Goal: Find specific page/section: Find specific page/section

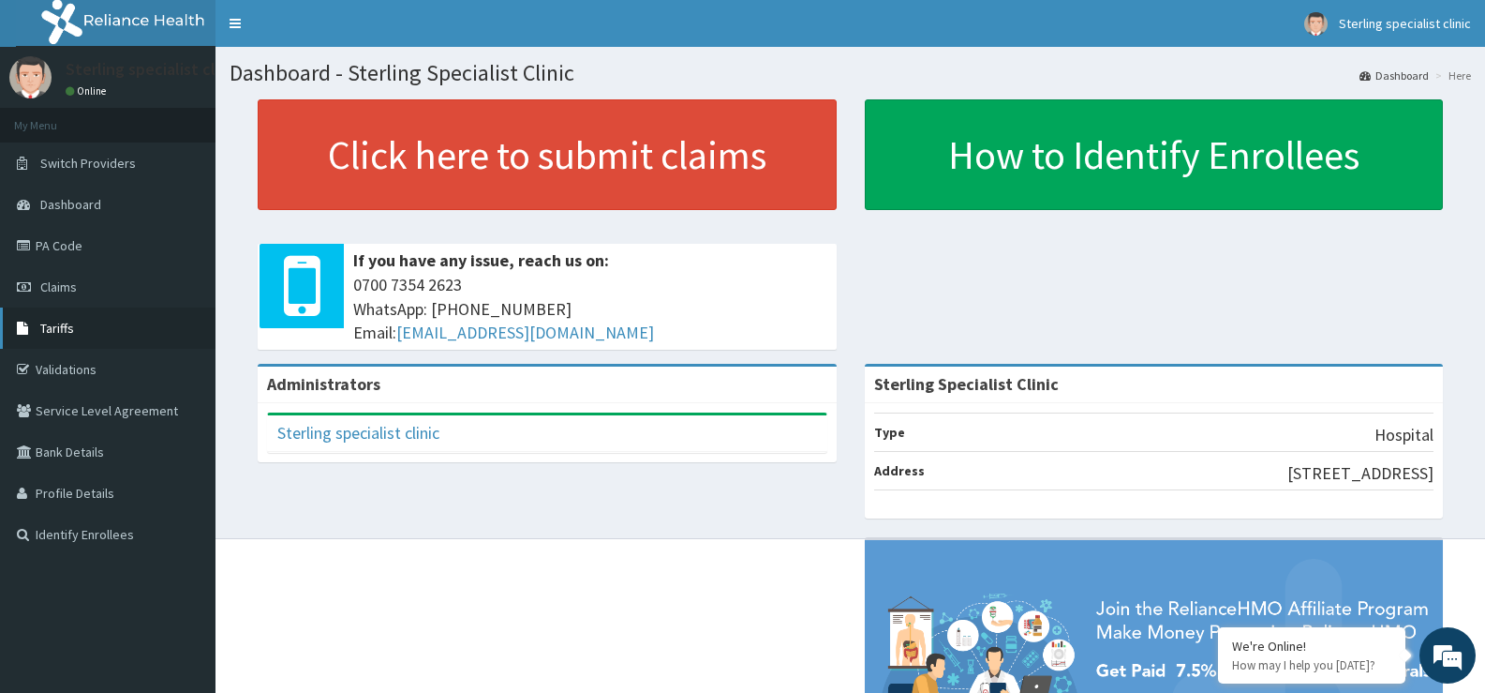
click at [67, 336] on span "Tariffs" at bounding box center [57, 328] width 34 height 17
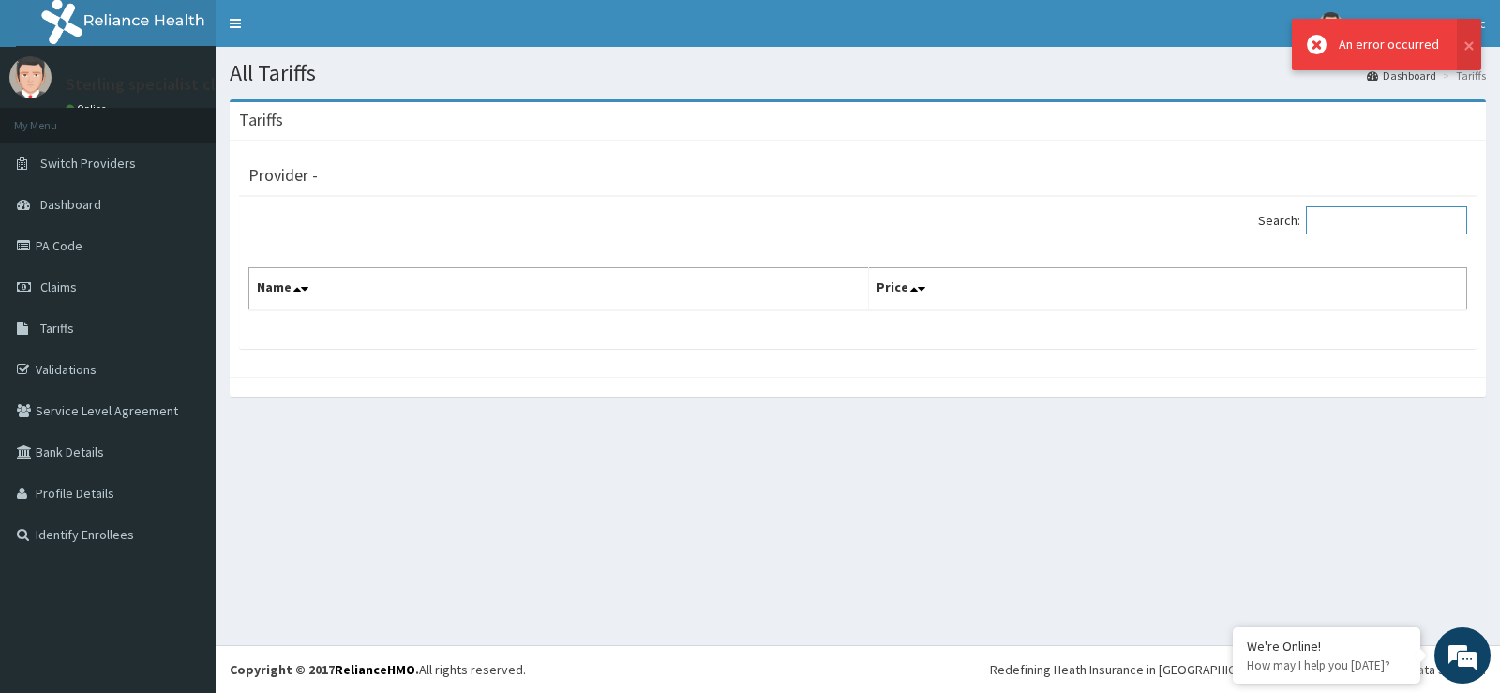
click at [1382, 219] on input "Search:" at bounding box center [1386, 220] width 161 height 28
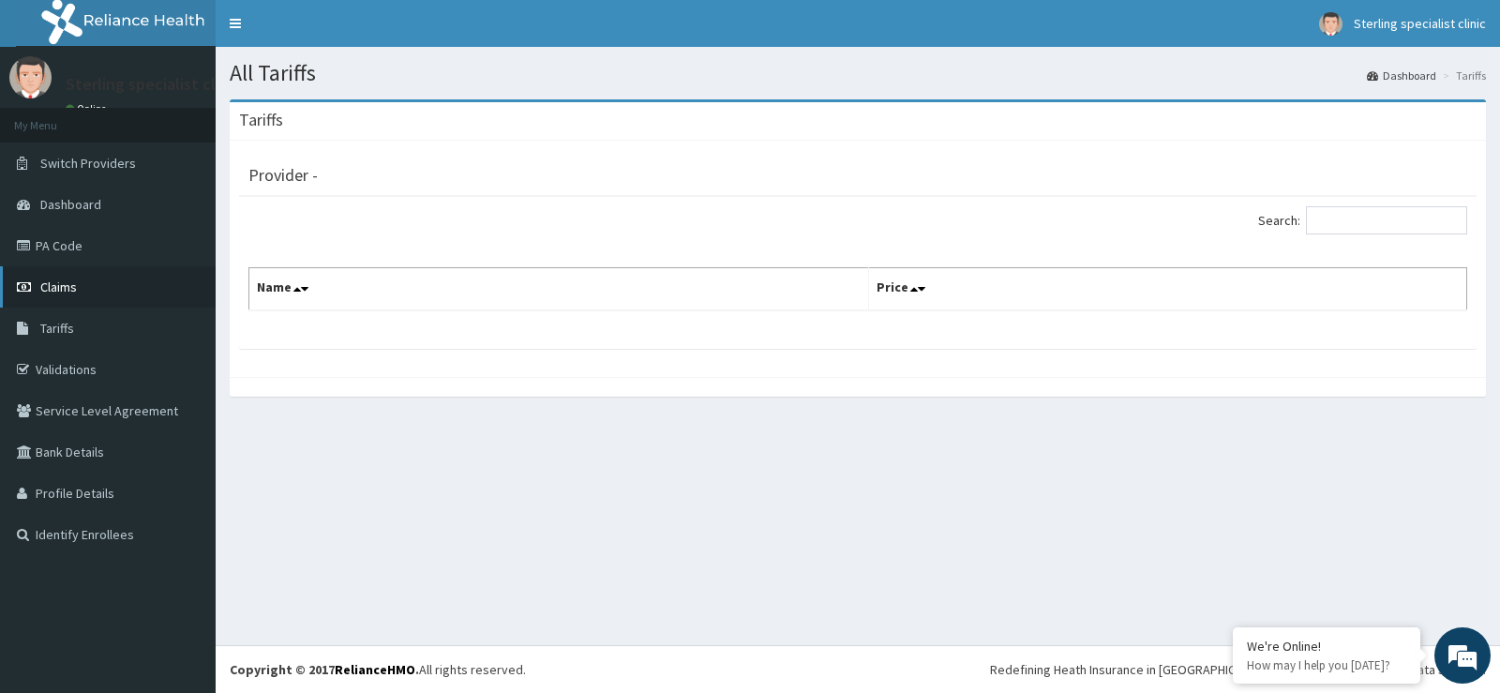
click at [49, 286] on span "Claims" at bounding box center [58, 286] width 37 height 17
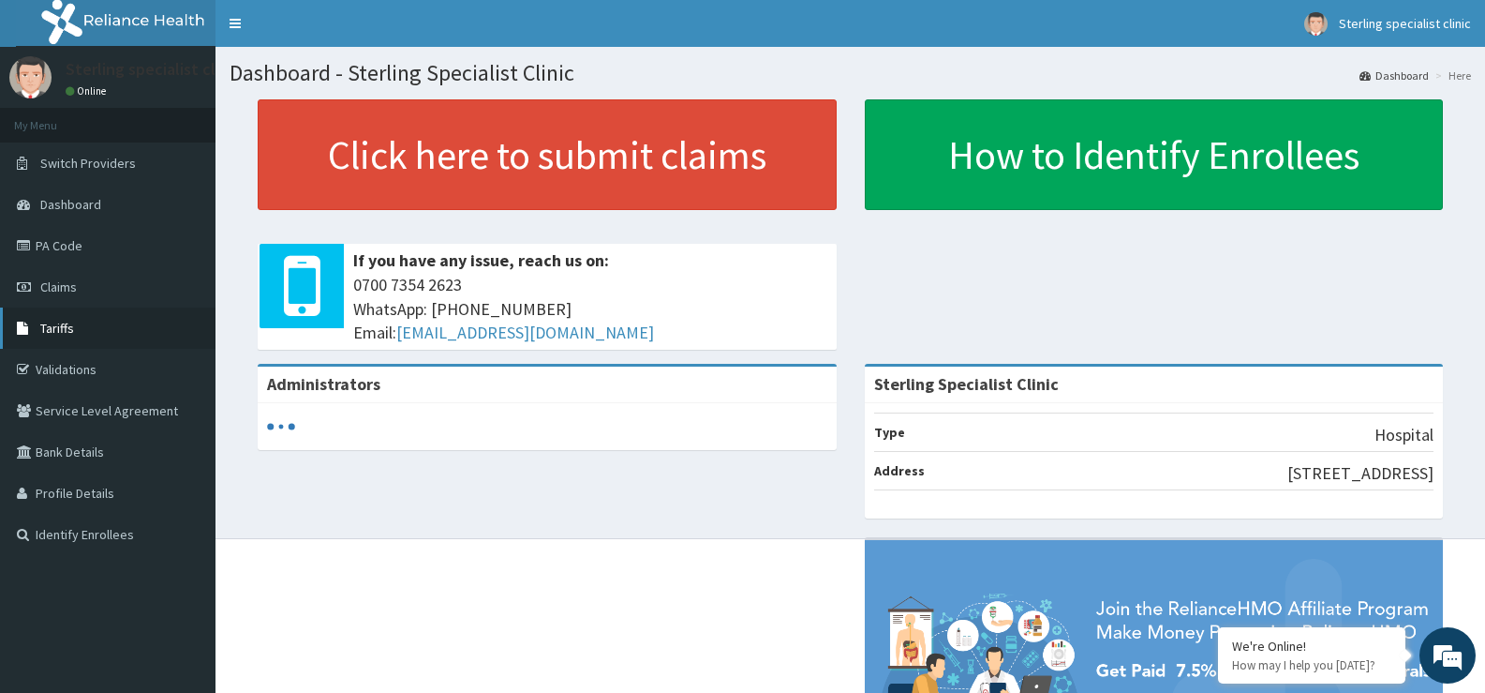
click at [34, 338] on link "Tariffs" at bounding box center [108, 327] width 216 height 41
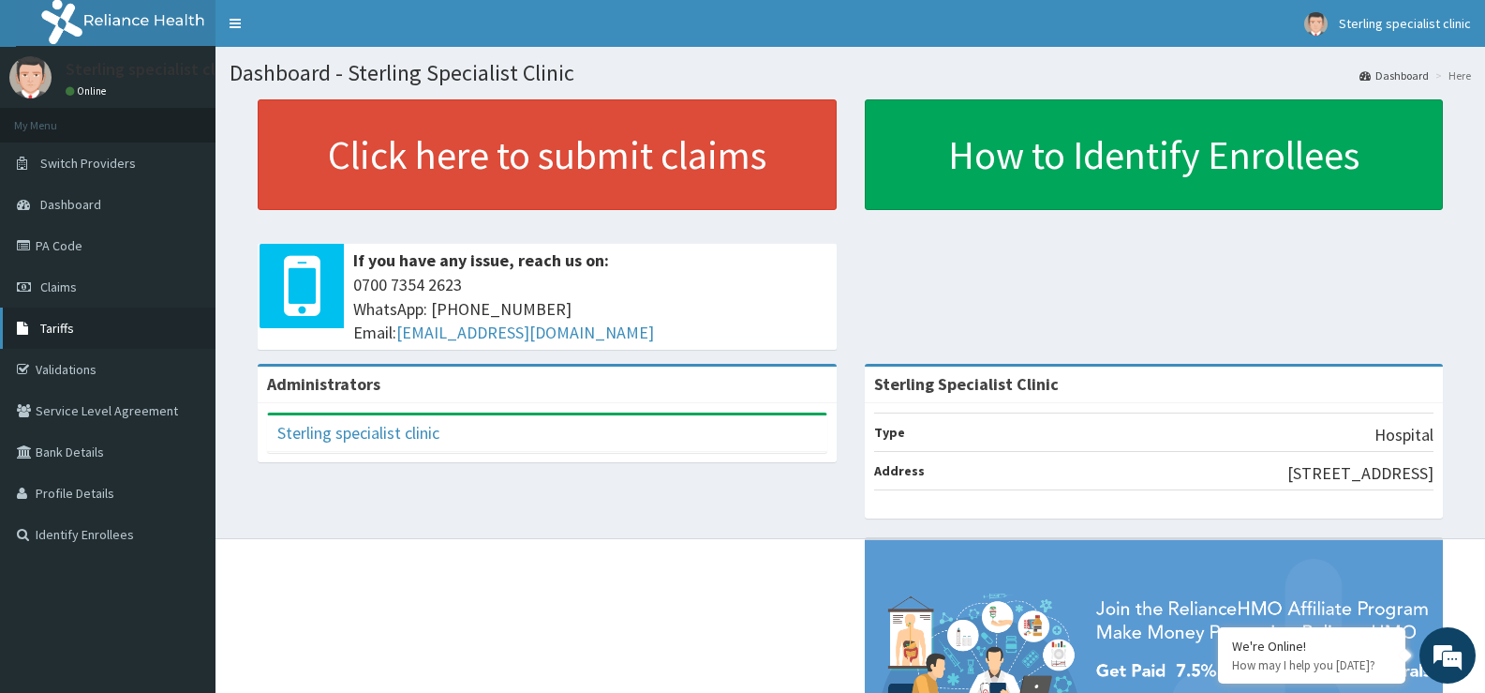
click at [82, 328] on link "Tariffs" at bounding box center [108, 327] width 216 height 41
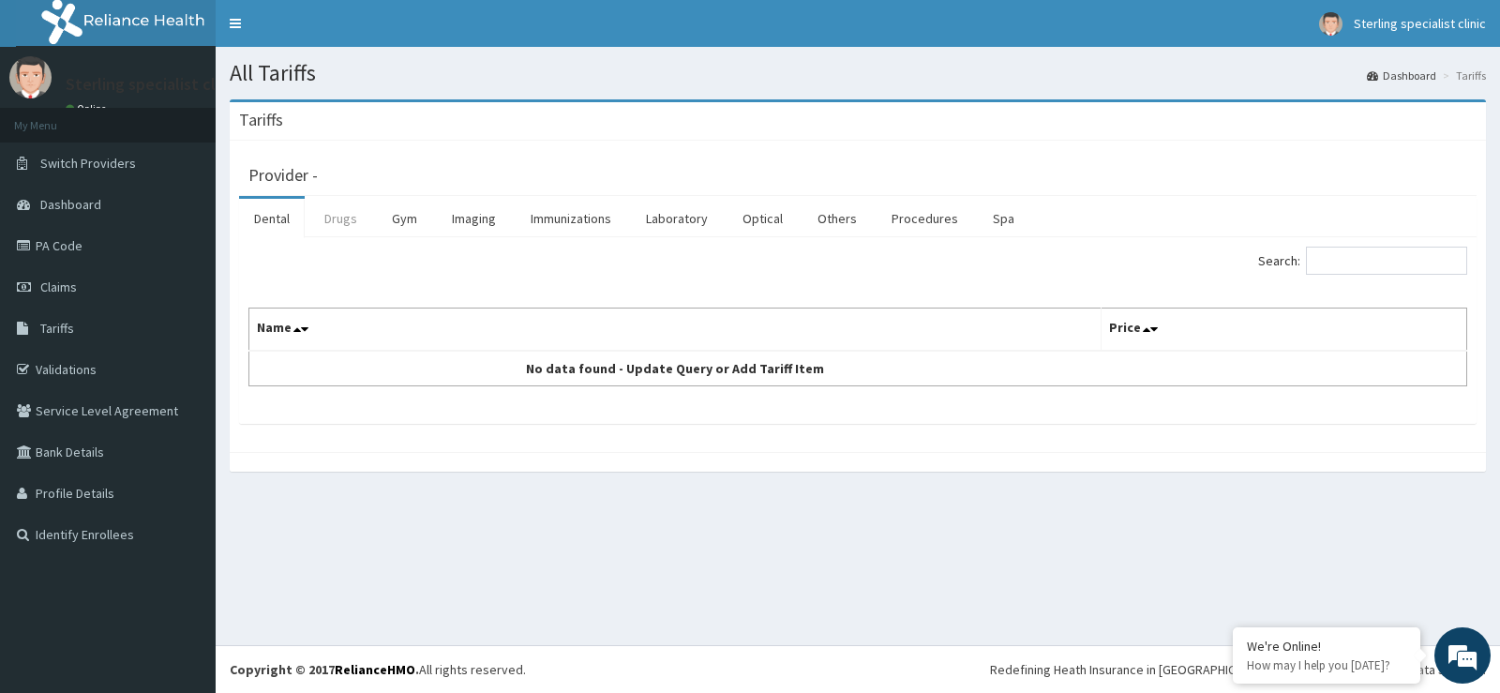
click at [333, 221] on link "Drugs" at bounding box center [340, 218] width 63 height 39
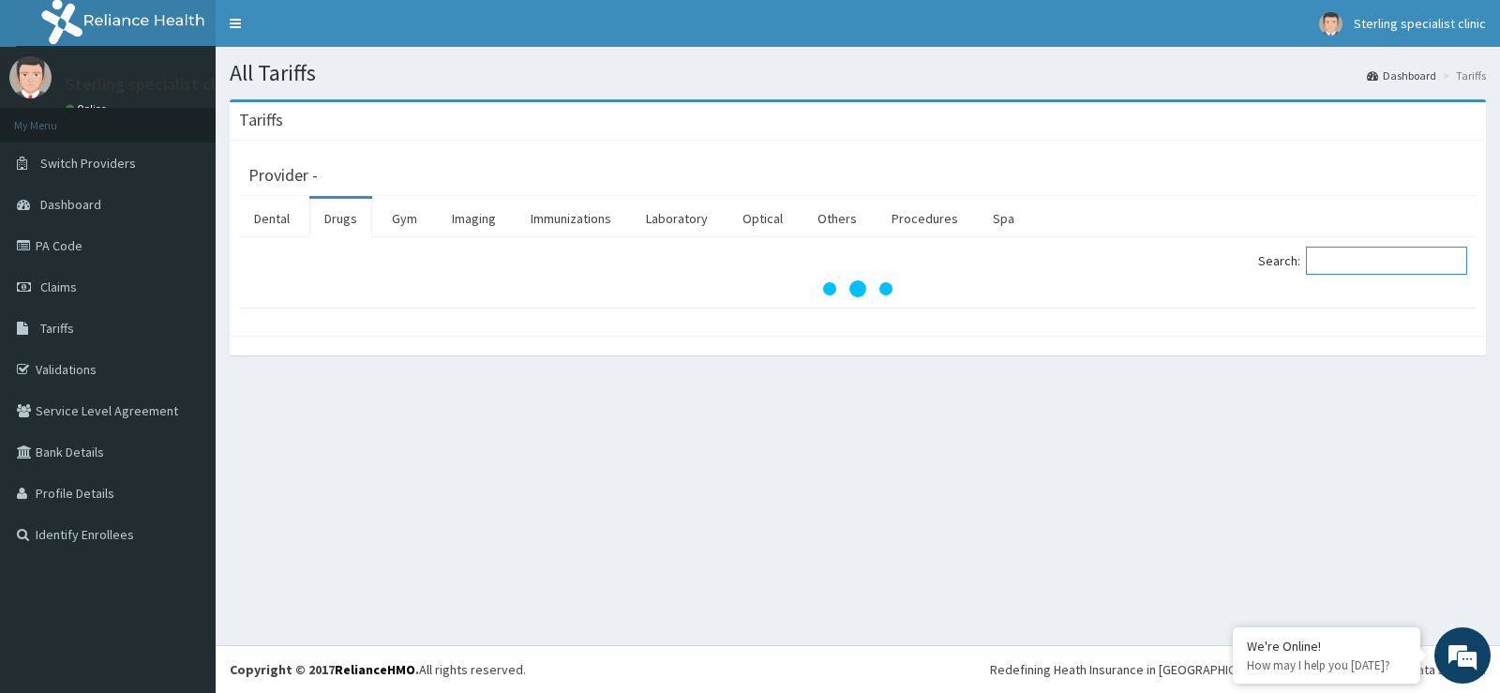
click at [1371, 256] on input "Search:" at bounding box center [1386, 260] width 161 height 28
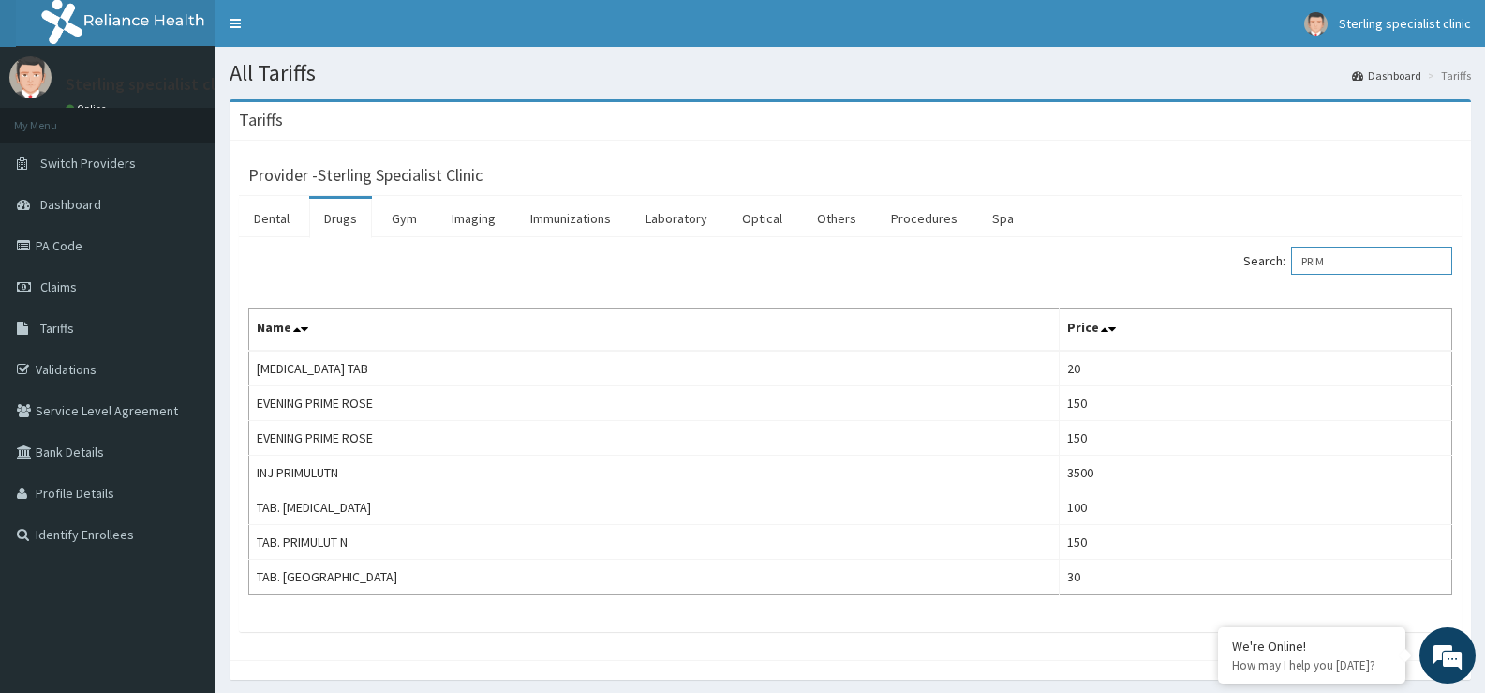
type input "PRIM"
